Goal: Check status: Check status

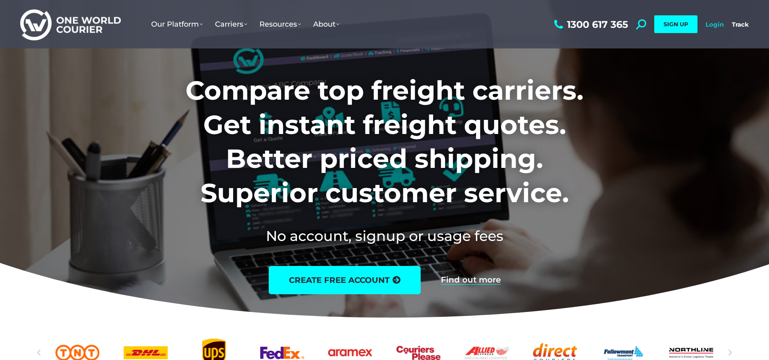
click at [710, 24] on link "Login" at bounding box center [715, 25] width 18 height 8
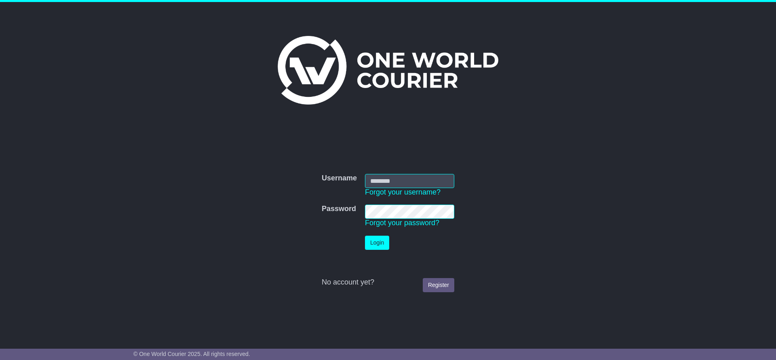
type input "**********"
click at [378, 243] on button "Login" at bounding box center [377, 243] width 24 height 14
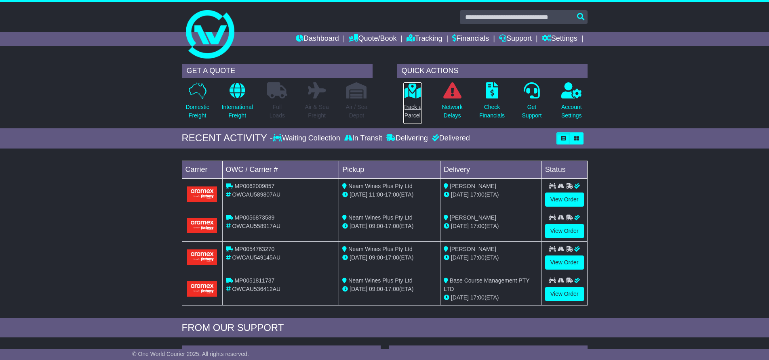
click at [411, 96] on icon at bounding box center [412, 90] width 18 height 16
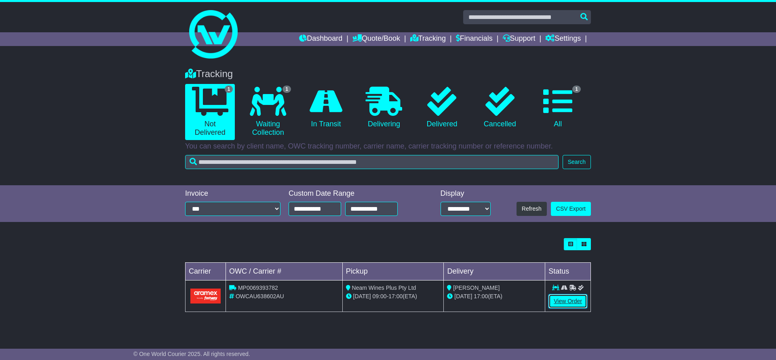
click at [567, 301] on link "View Order" at bounding box center [567, 302] width 39 height 14
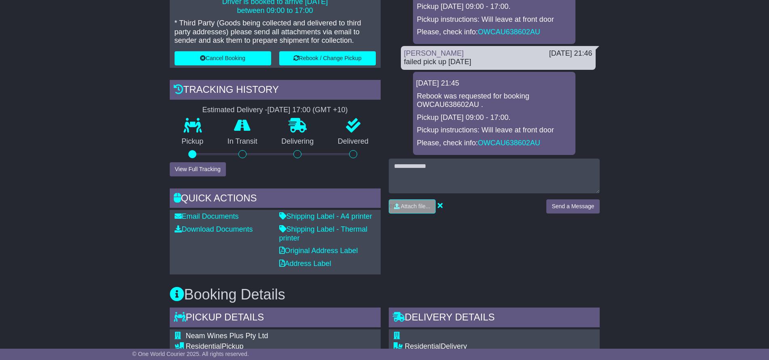
scroll to position [202, 0]
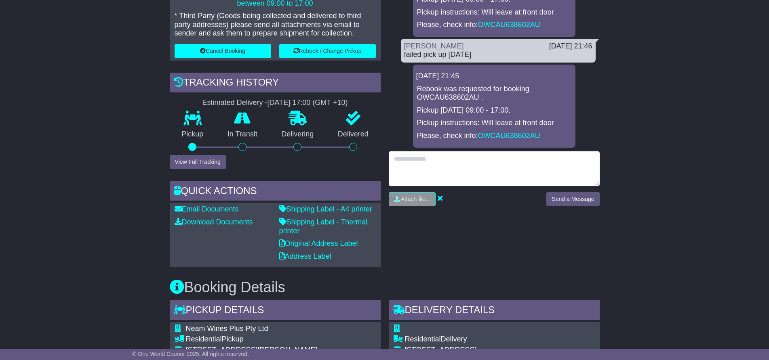
click at [411, 160] on textarea at bounding box center [494, 169] width 211 height 35
type textarea "**********"
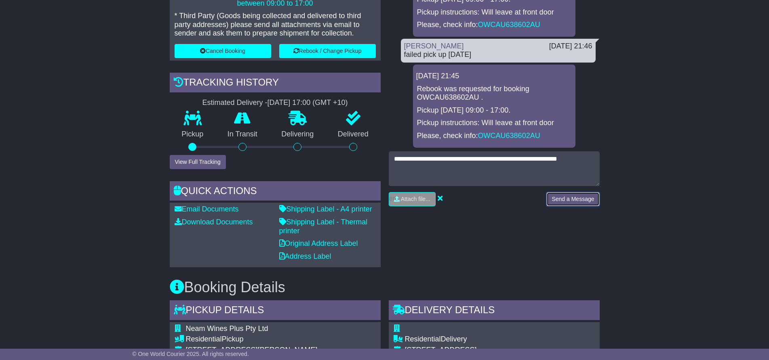
click at [574, 200] on button "Send a Message" at bounding box center [572, 199] width 53 height 14
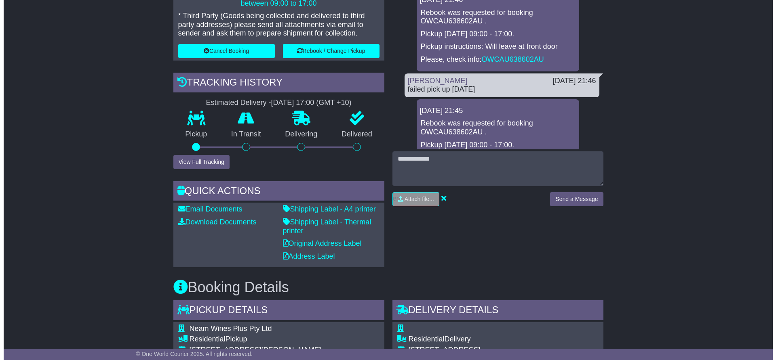
scroll to position [260, 0]
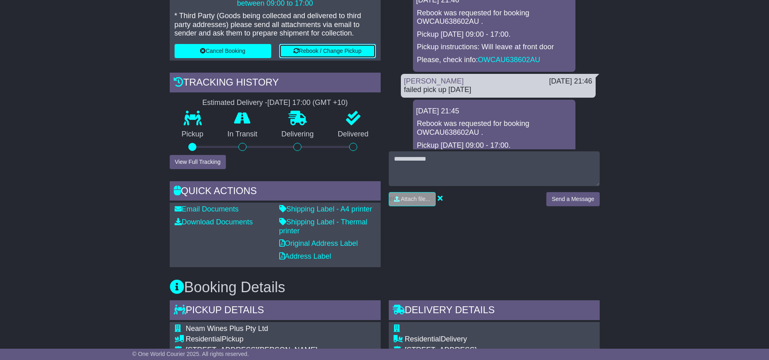
click at [317, 51] on button "Rebook / Change Pickup" at bounding box center [327, 51] width 97 height 14
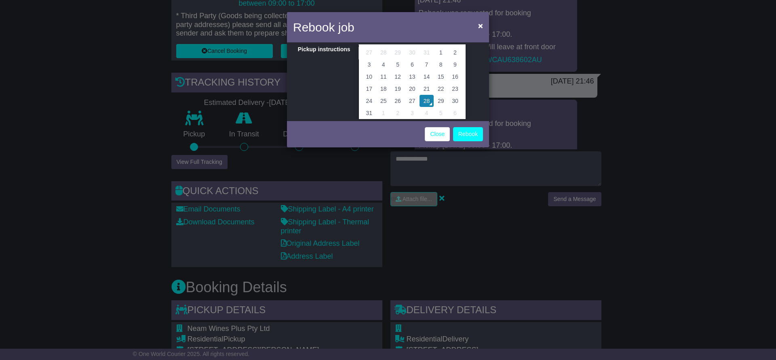
scroll to position [57, 0]
click at [441, 96] on td "29" at bounding box center [441, 97] width 14 height 12
type input "**********"
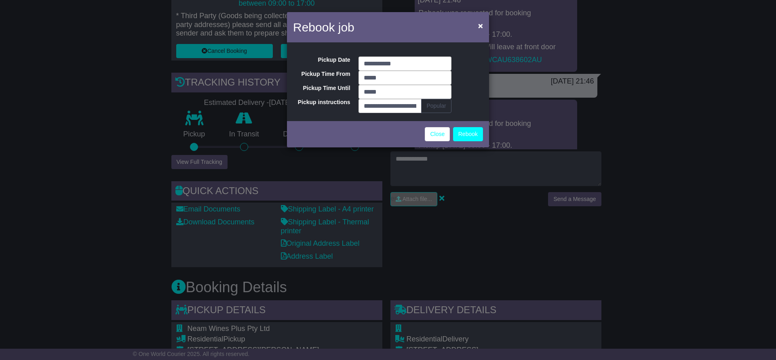
scroll to position [0, 0]
click at [472, 133] on button "Rebook" at bounding box center [468, 134] width 30 height 14
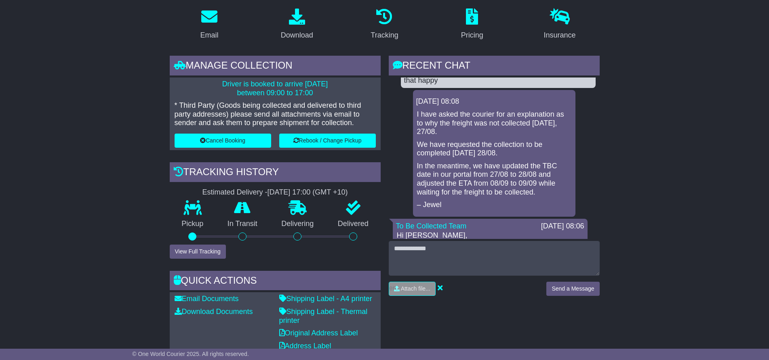
scroll to position [121, 0]
